Goal: Check status: Check status

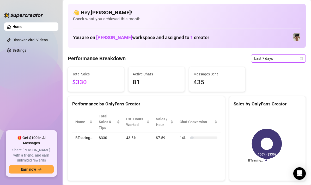
click at [299, 58] on div "Last 7 days" at bounding box center [278, 58] width 55 height 8
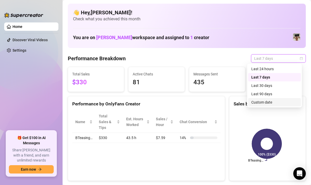
click at [198, 104] on div "Performance by OnlyFans Creator" at bounding box center [146, 103] width 148 height 7
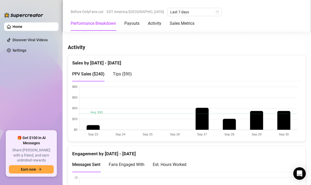
scroll to position [251, 0]
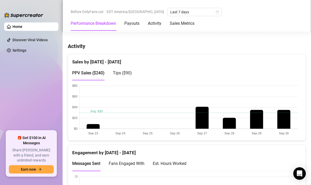
drag, startPoint x: 125, startPoint y: 70, endPoint x: 119, endPoint y: 70, distance: 5.5
click at [125, 70] on div "Tips ( $90 )" at bounding box center [122, 73] width 19 height 7
click at [92, 72] on span "PPV Sales ( $240 )" at bounding box center [88, 72] width 32 height 5
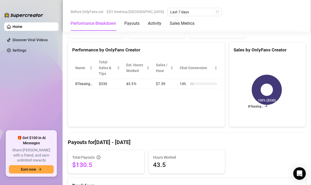
scroll to position [0, 0]
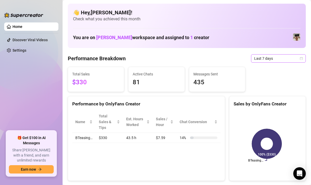
click at [299, 58] on div "Last 7 days" at bounding box center [278, 58] width 55 height 8
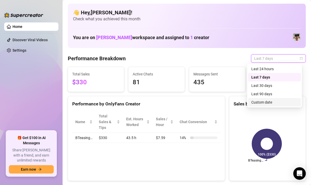
click at [261, 100] on div "Custom date" at bounding box center [274, 102] width 46 height 6
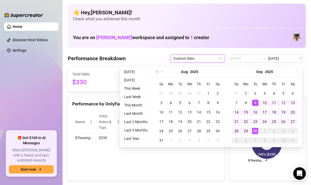
type input "[DATE]"
drag, startPoint x: 244, startPoint y: 92, endPoint x: 247, endPoint y: 102, distance: 9.9
click at [244, 92] on div "1" at bounding box center [245, 93] width 6 height 6
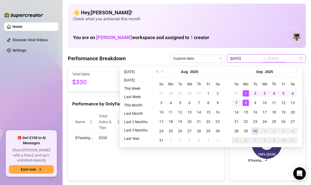
type input "[DATE]"
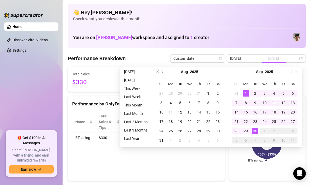
click at [257, 132] on div "30" at bounding box center [255, 131] width 6 height 6
type input "[DATE]"
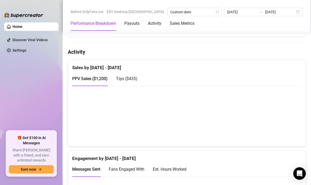
scroll to position [243, 0]
